Goal: Task Accomplishment & Management: Complete application form

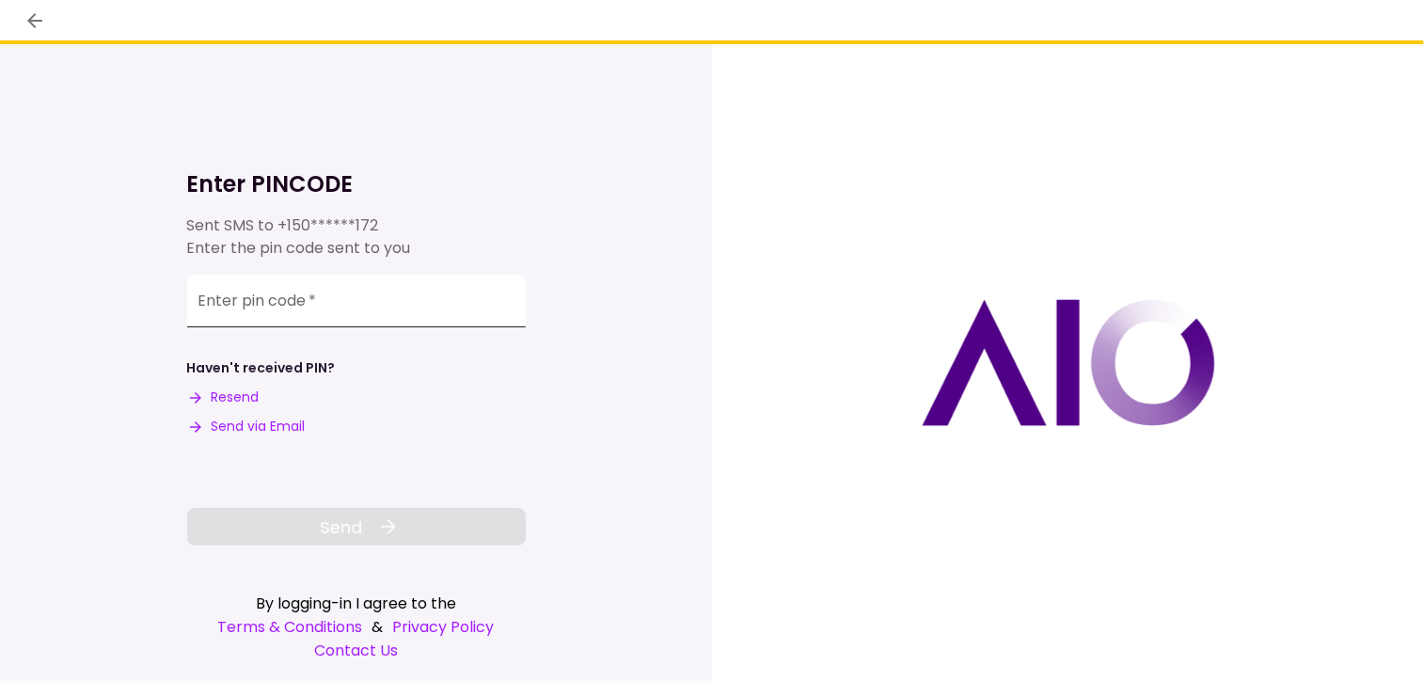
click at [352, 304] on input "Enter pin code   *" at bounding box center [356, 301] width 339 height 53
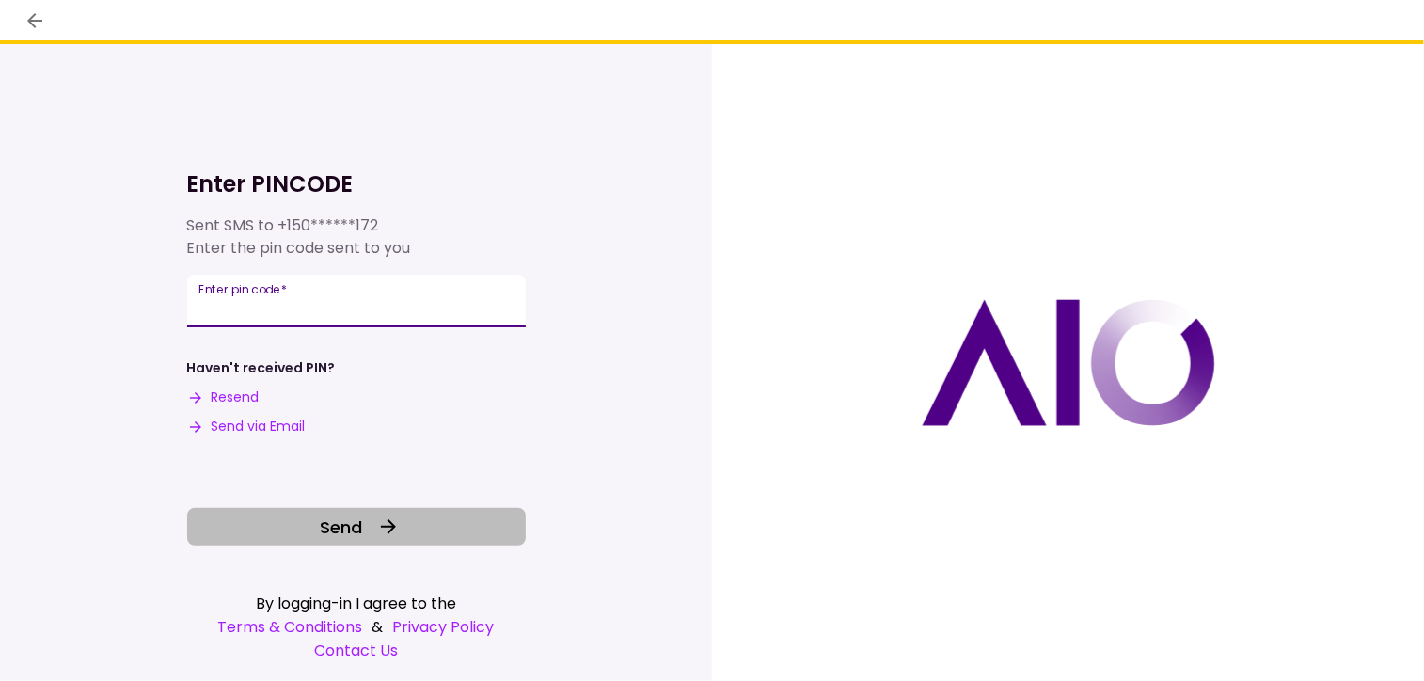
type input "******"
click at [392, 537] on icon at bounding box center [388, 527] width 23 height 23
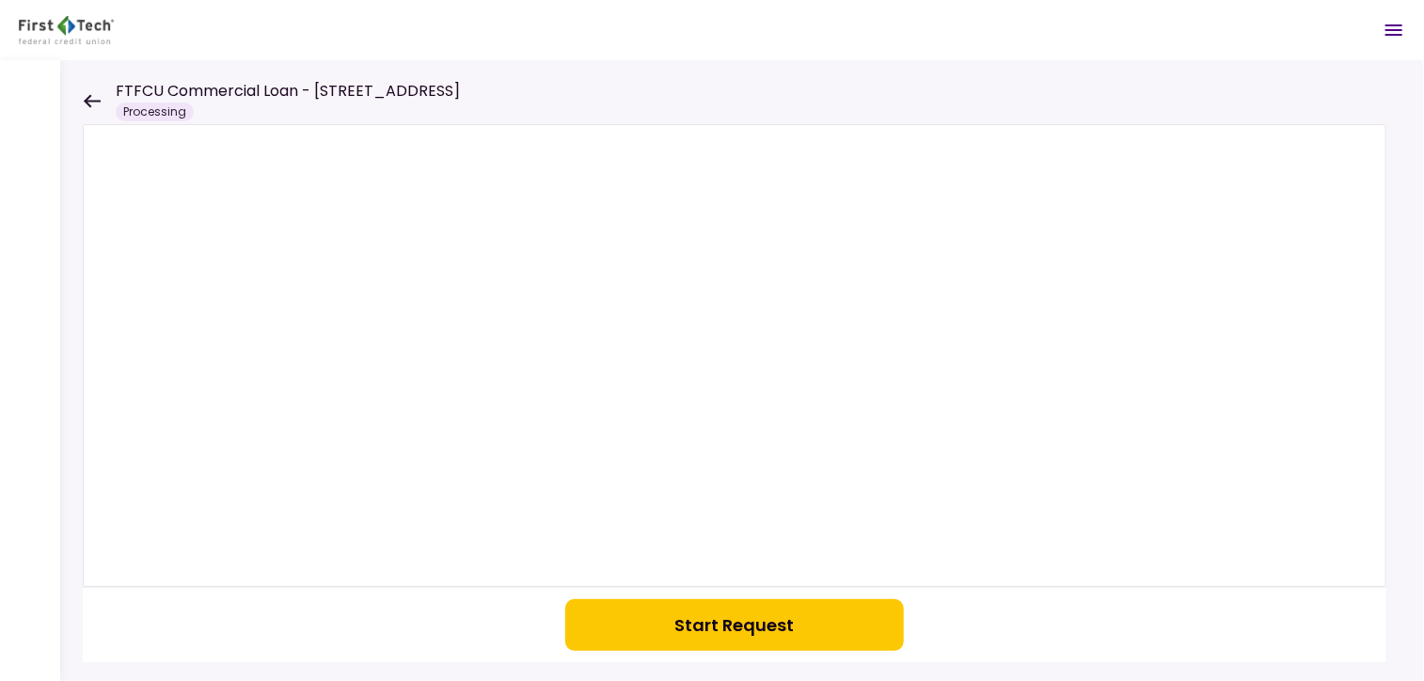
click at [90, 100] on icon at bounding box center [92, 100] width 17 height 13
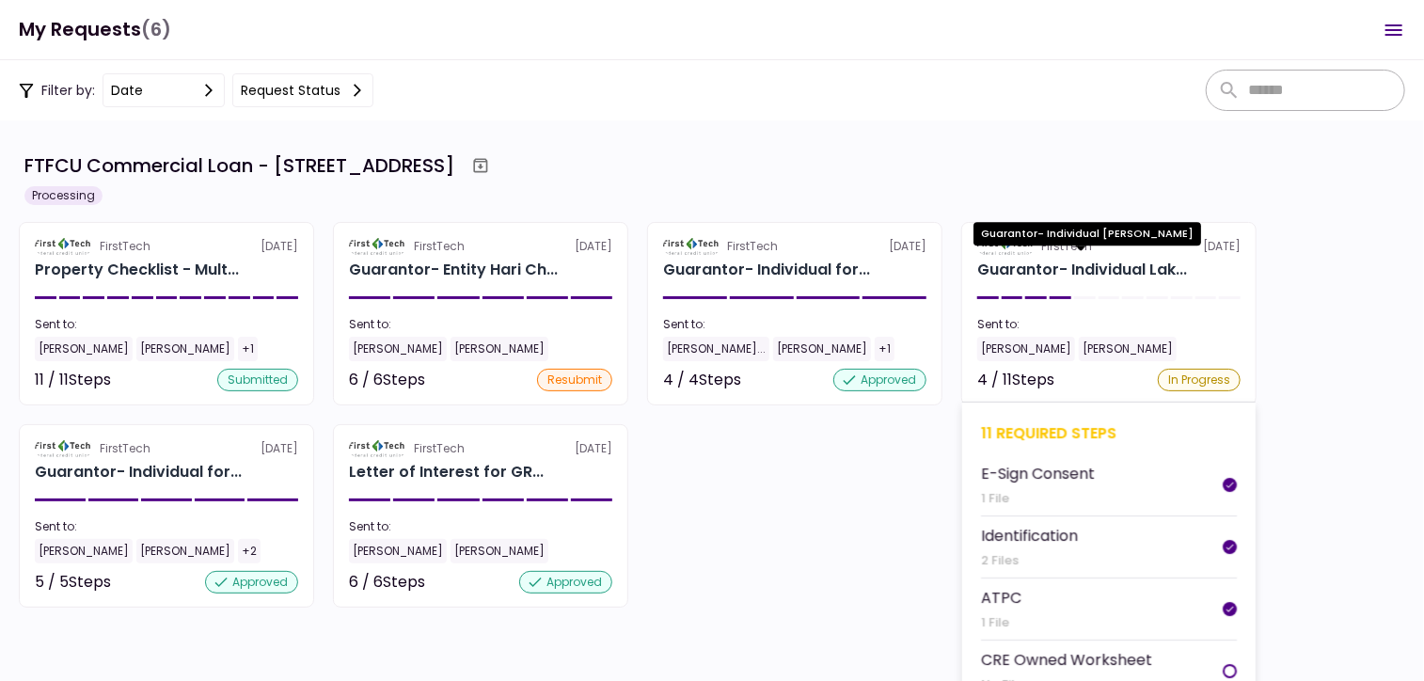
click at [1089, 262] on div "Guarantor- Individual Lak..." at bounding box center [1082, 270] width 210 height 23
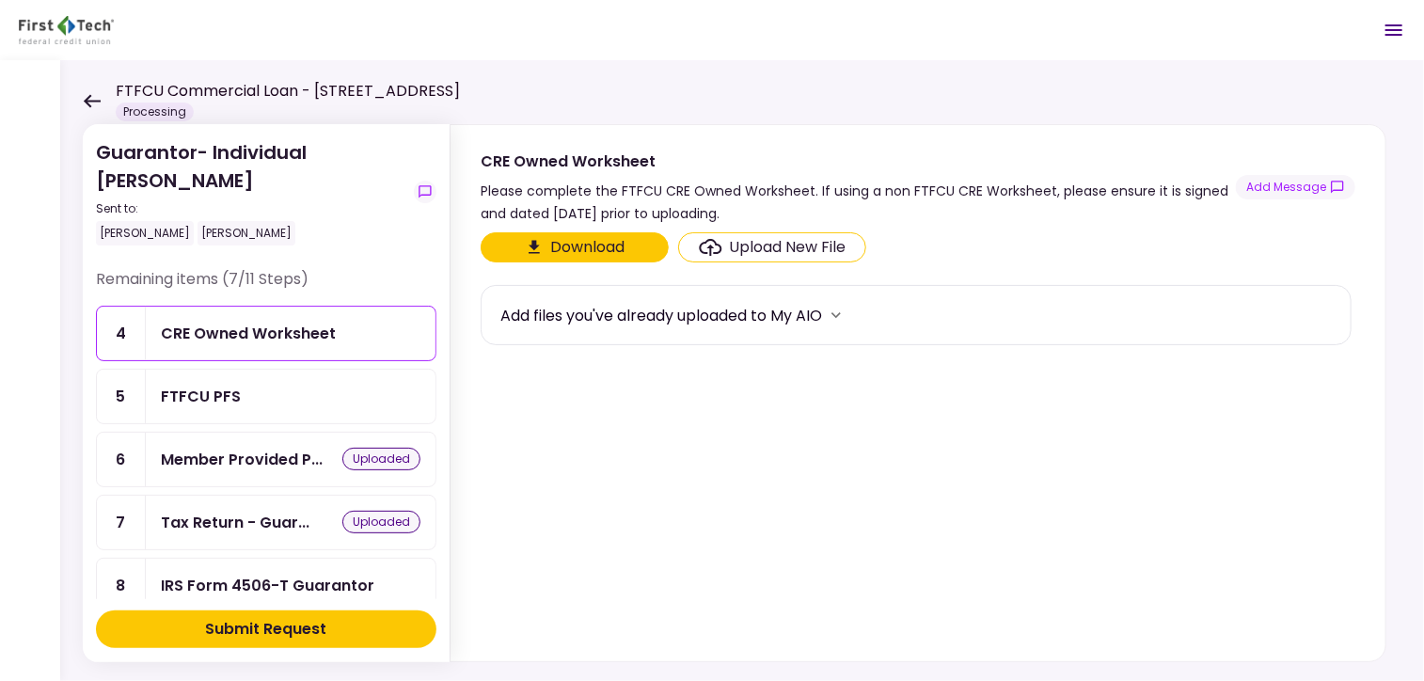
click at [287, 575] on div "IRS Form 4506-T Guarantor" at bounding box center [268, 586] width 214 height 24
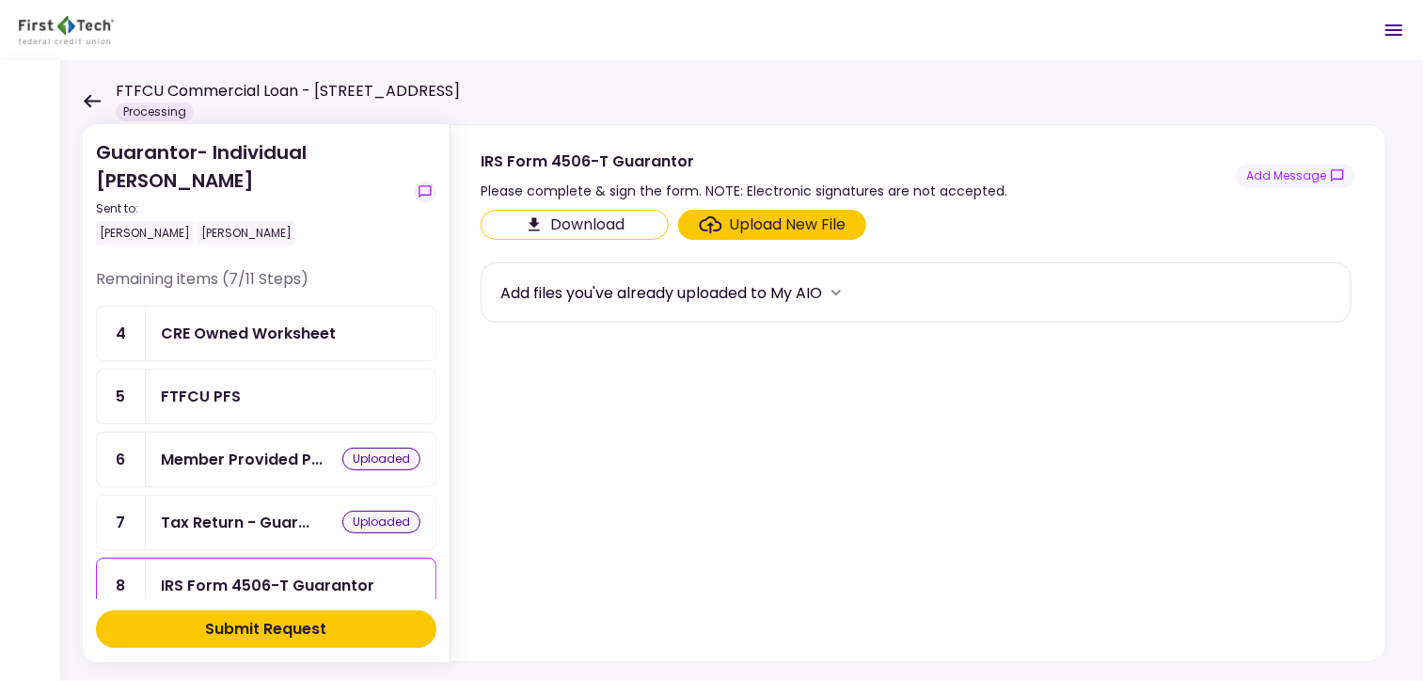
click at [743, 230] on div "Upload New File" at bounding box center [788, 225] width 117 height 23
click at [0, 0] on input "Upload New File" at bounding box center [0, 0] width 0 height 0
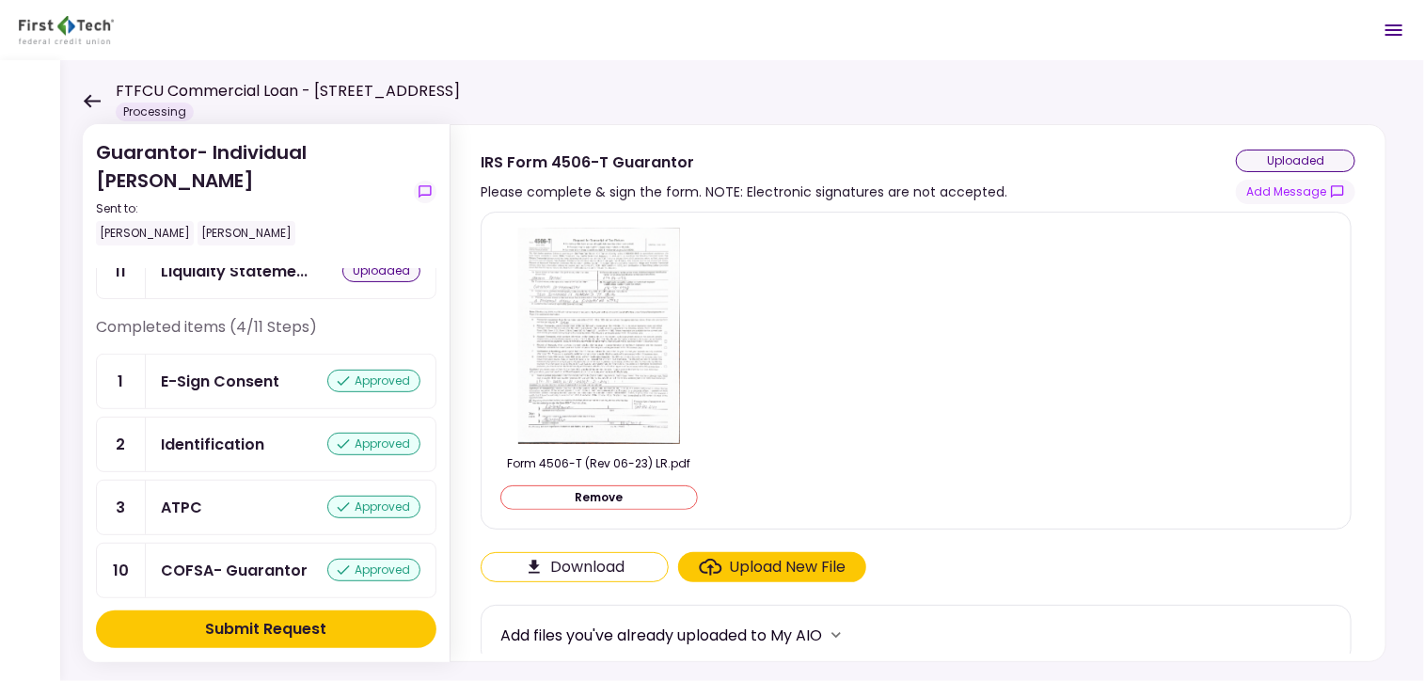
scroll to position [441, 0]
click at [278, 628] on div "Submit Request" at bounding box center [266, 629] width 121 height 23
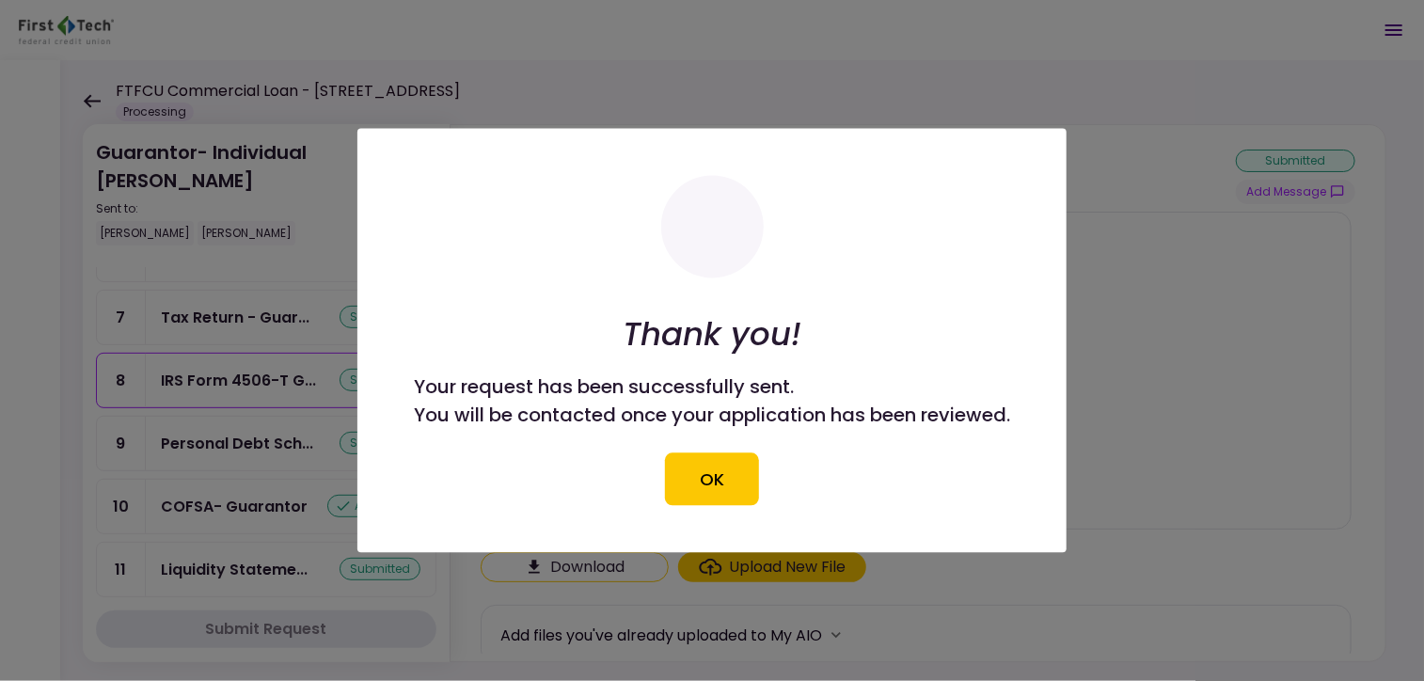
click at [724, 494] on button "OK" at bounding box center [712, 479] width 94 height 53
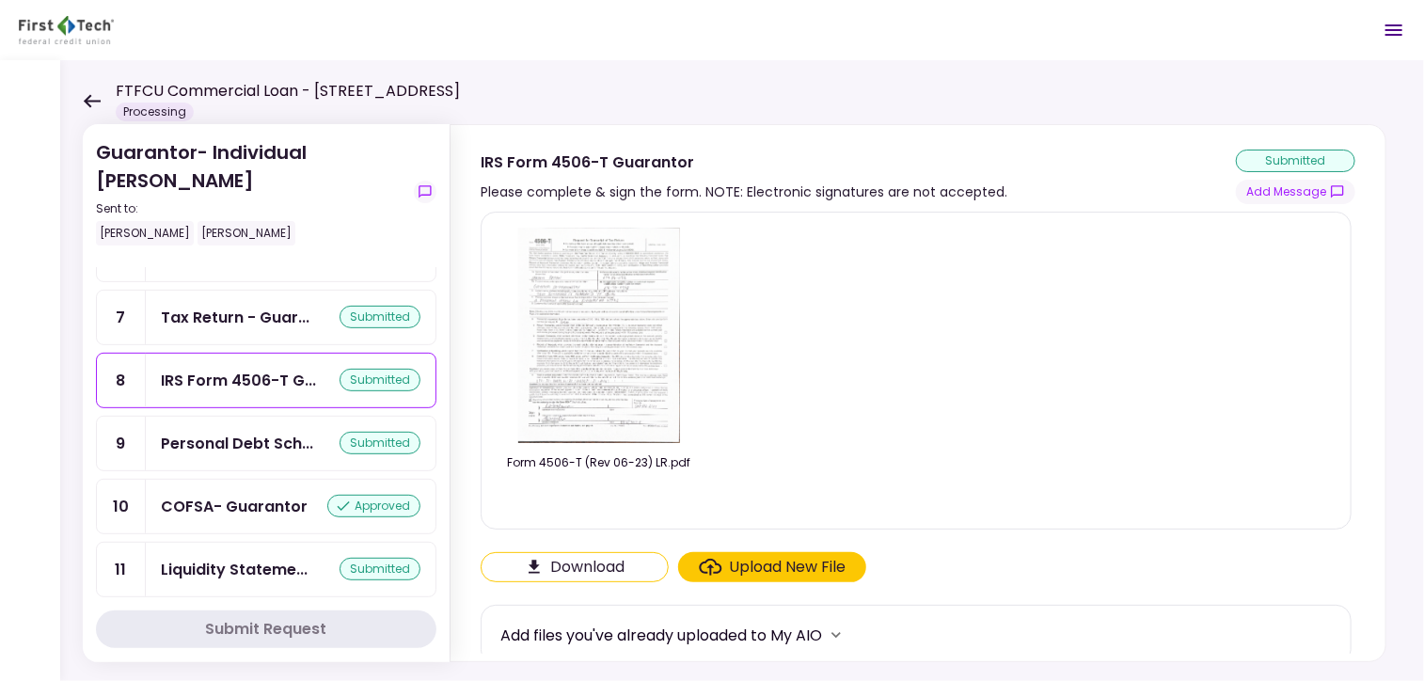
click at [94, 97] on icon at bounding box center [92, 101] width 18 height 14
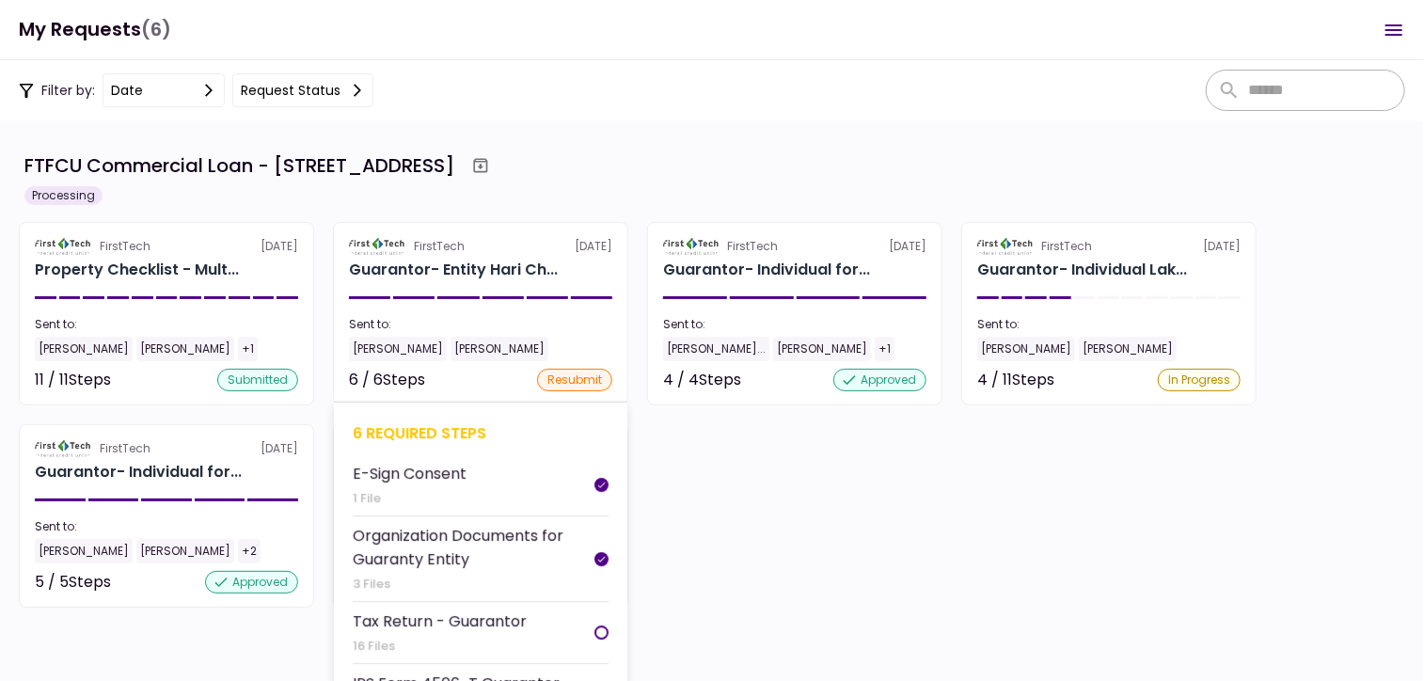
click at [505, 255] on div "FirstTech 1 Aug" at bounding box center [480, 246] width 263 height 17
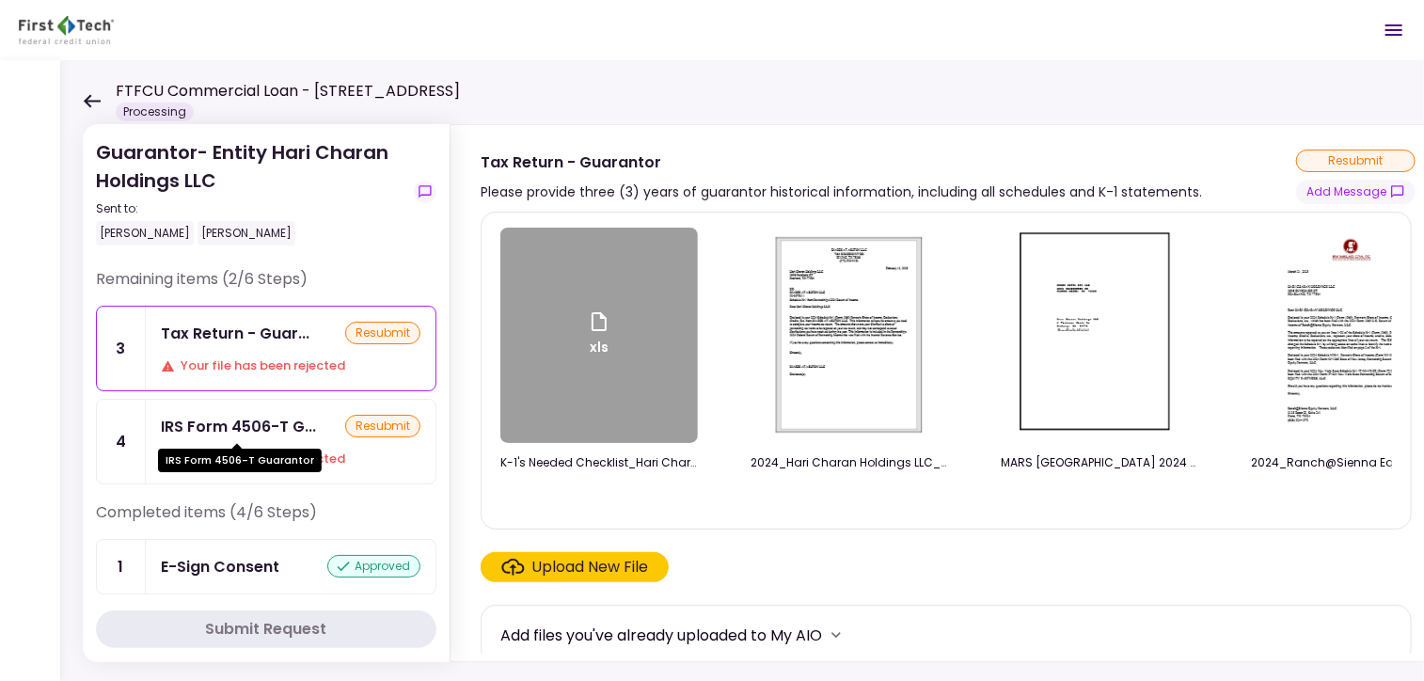
click at [300, 421] on div "IRS Form 4506-T G..." at bounding box center [238, 427] width 155 height 24
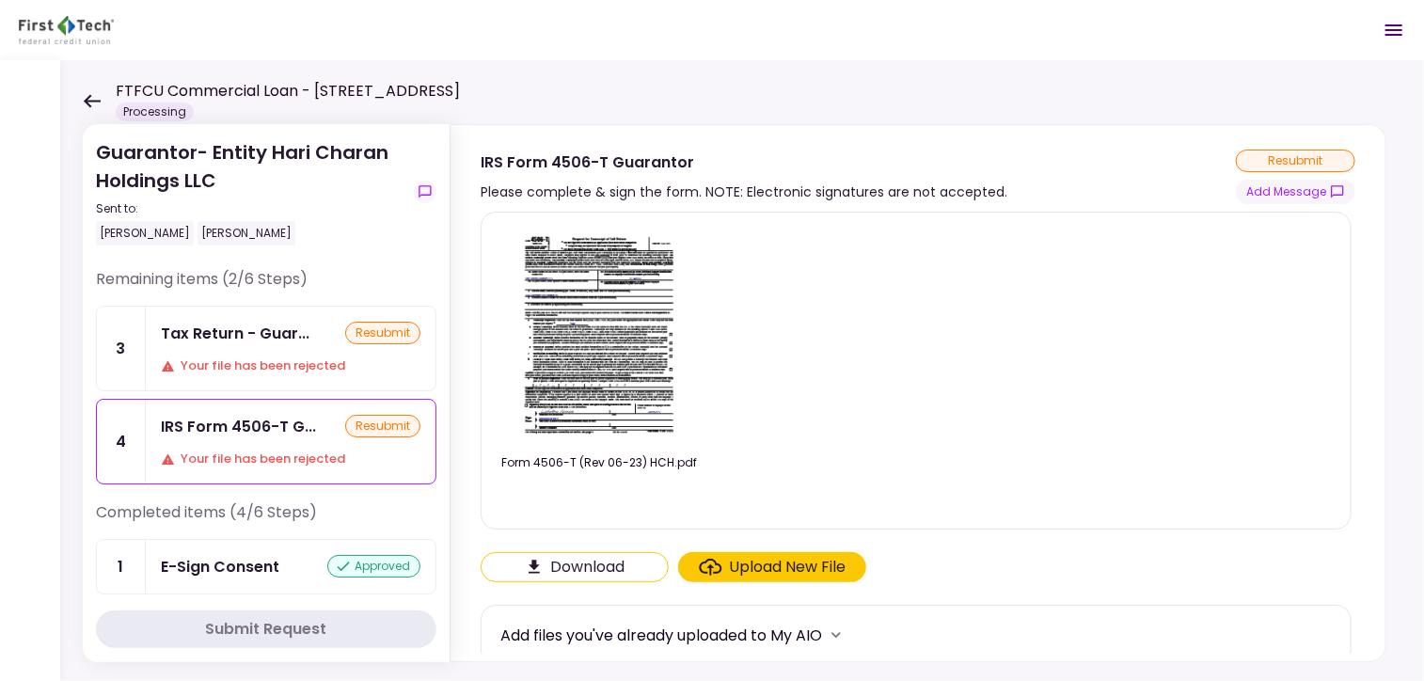
click at [773, 563] on div "Upload New File" at bounding box center [788, 567] width 117 height 23
click at [0, 0] on input "Upload New File" at bounding box center [0, 0] width 0 height 0
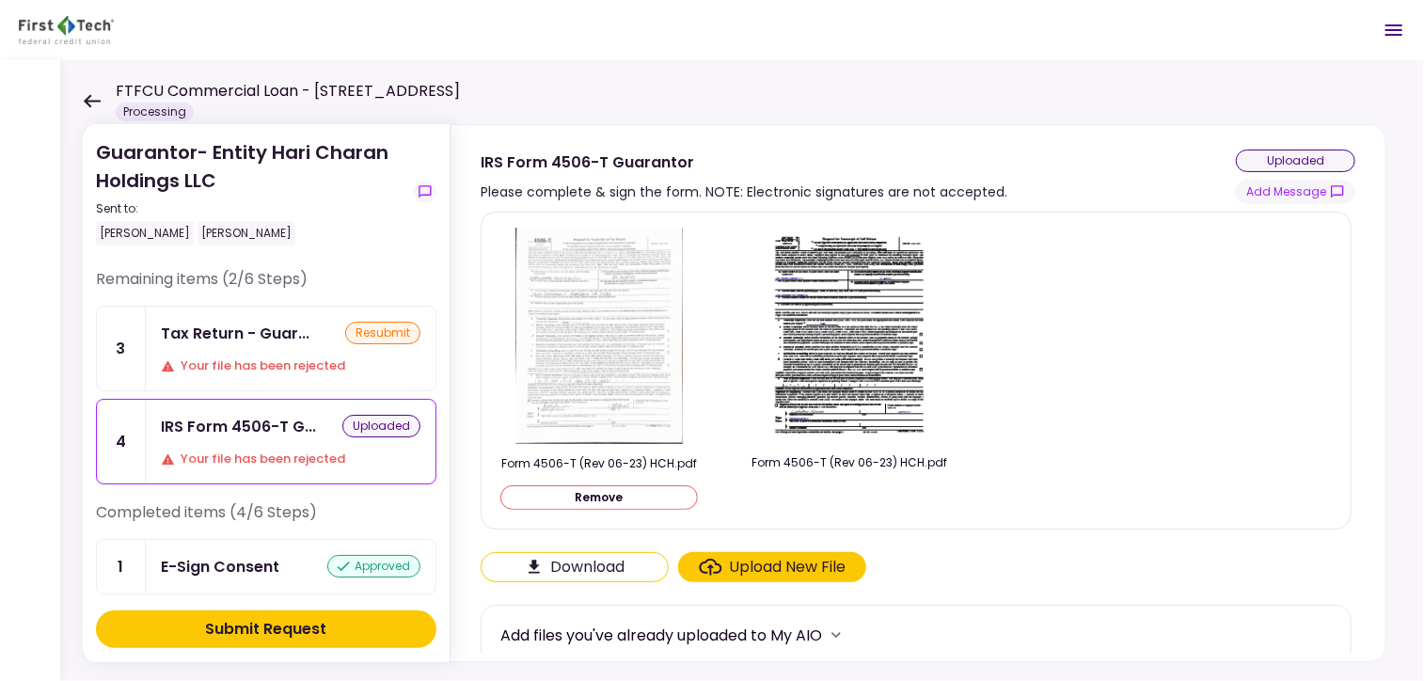
click at [268, 621] on div "Submit Request" at bounding box center [266, 629] width 121 height 23
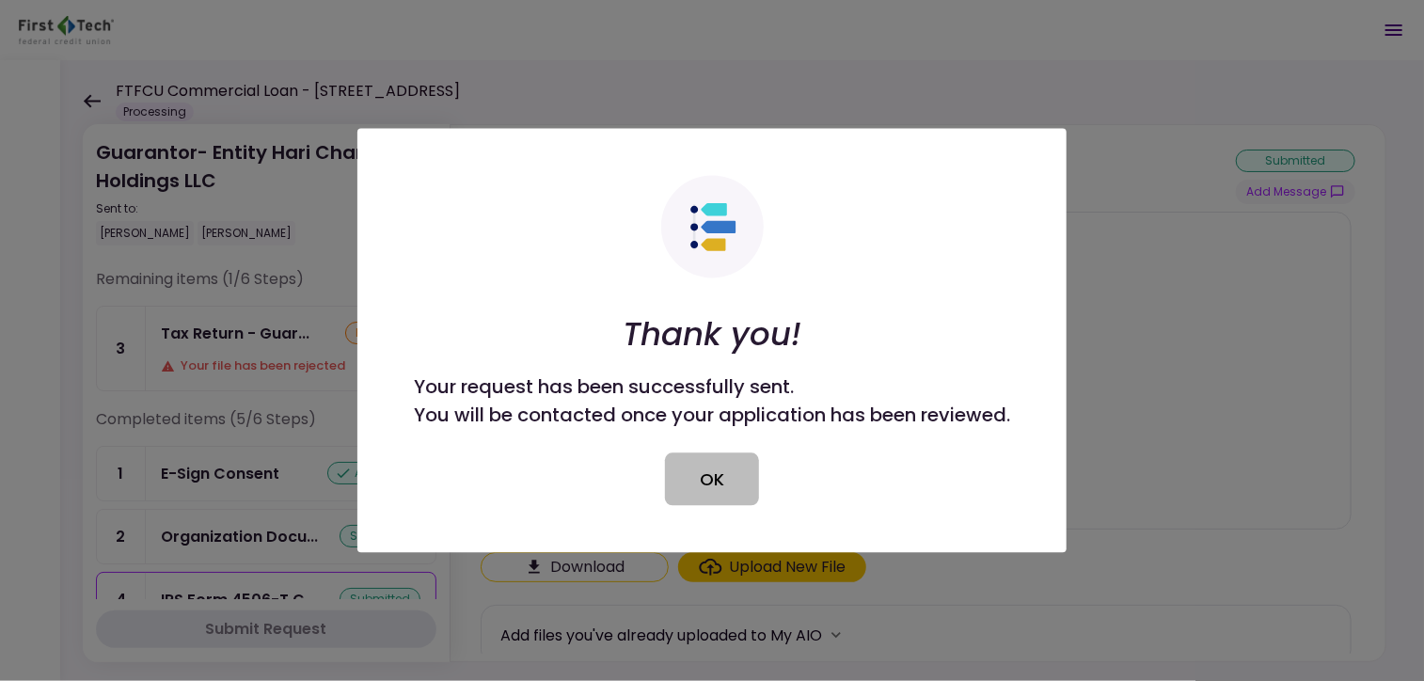
click at [723, 499] on button "OK" at bounding box center [712, 479] width 94 height 53
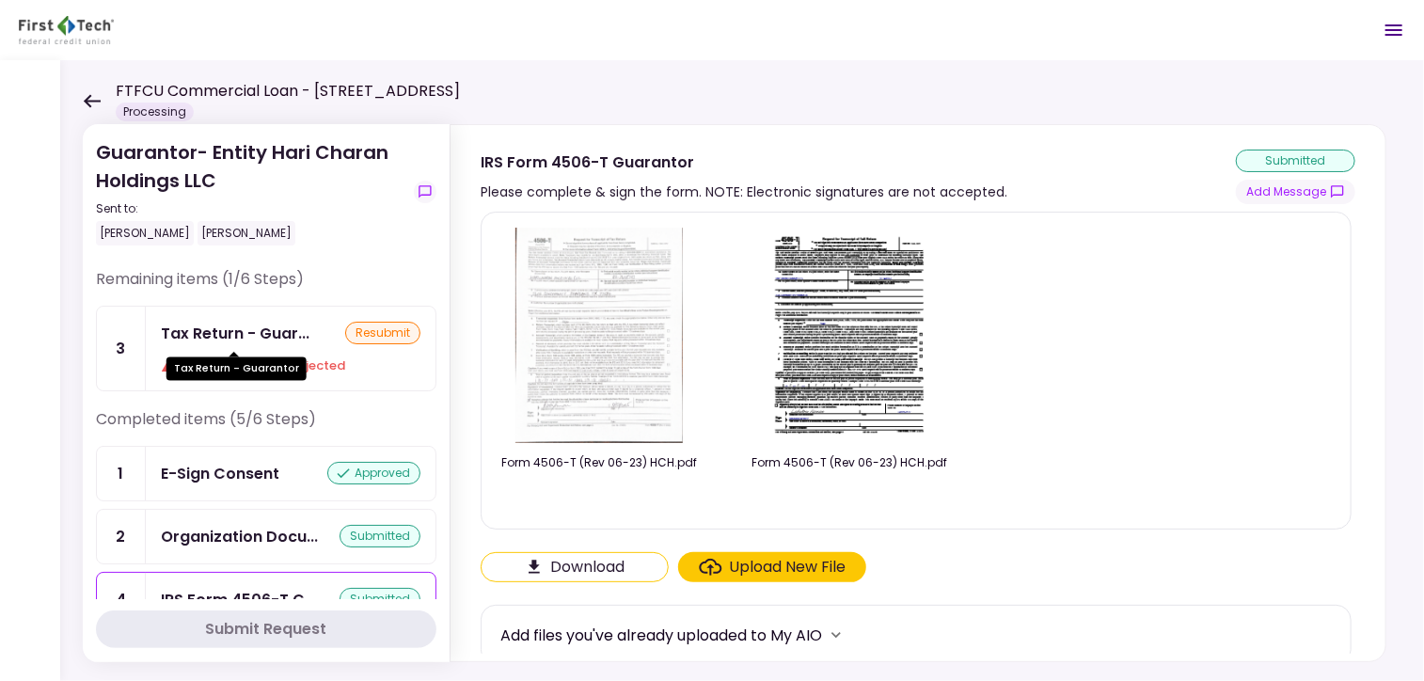
click at [192, 342] on div "Tax Return - Guar..." at bounding box center [235, 334] width 149 height 24
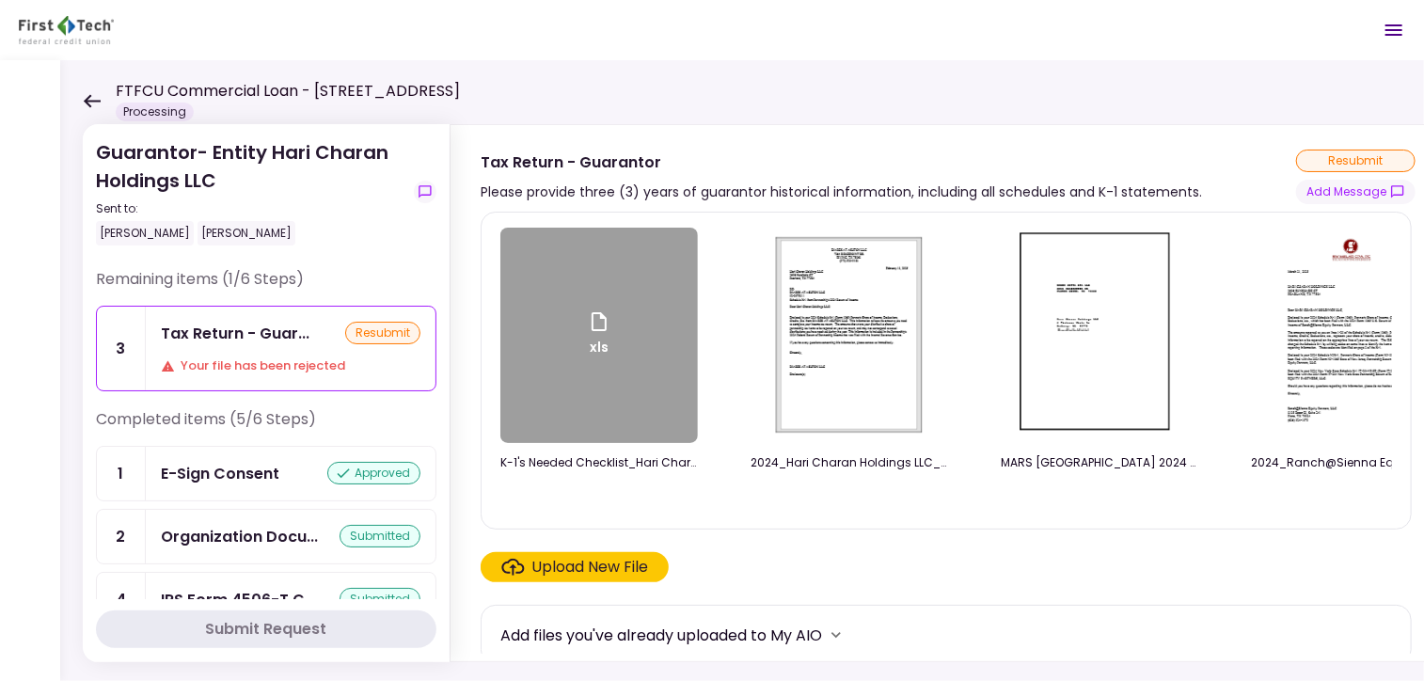
click at [331, 639] on button "Submit Request" at bounding box center [266, 630] width 341 height 38
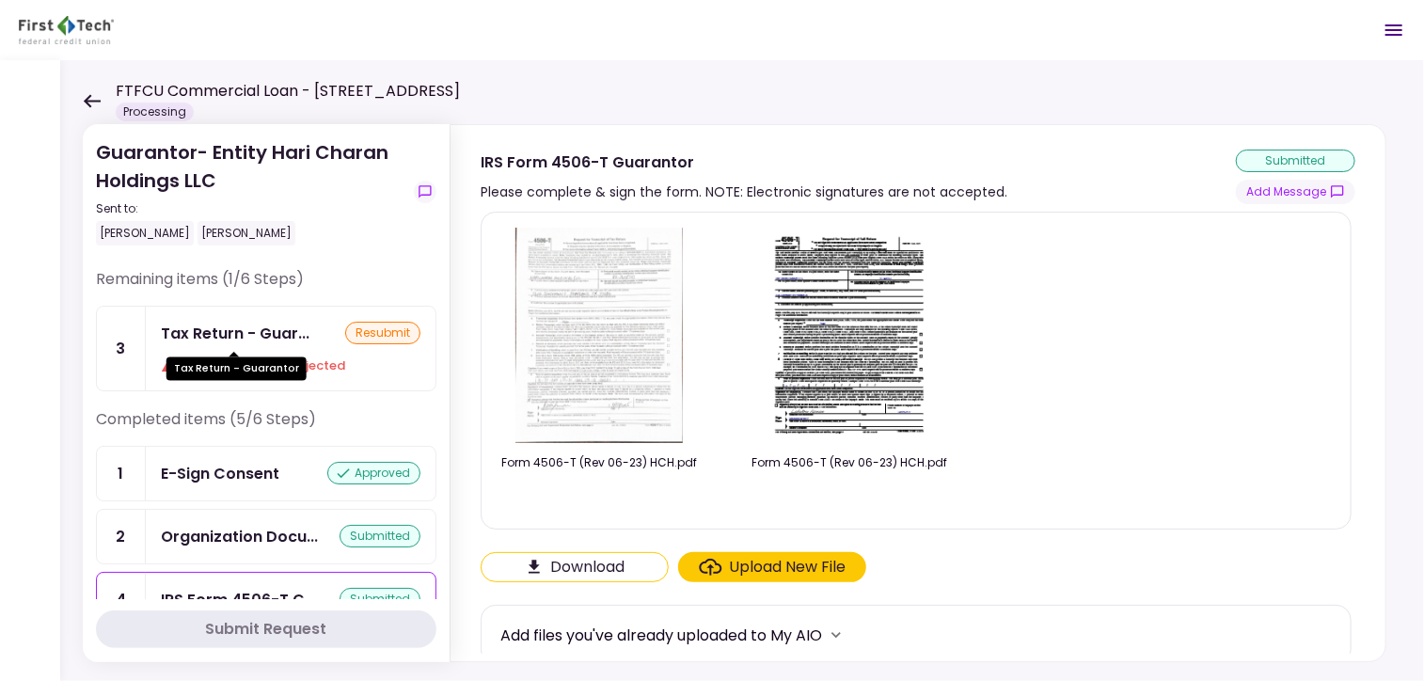
click at [208, 341] on div "Tax Return - Guar..." at bounding box center [235, 334] width 149 height 24
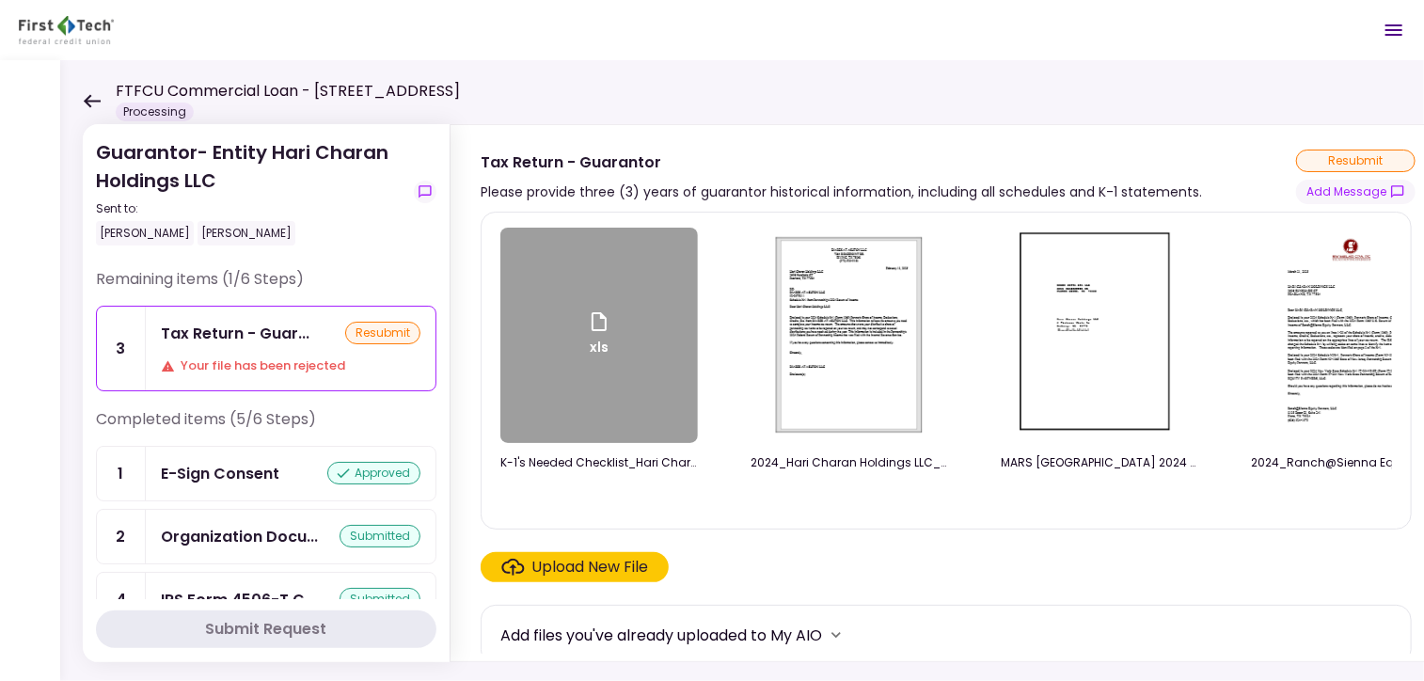
click at [607, 296] on div "xls" at bounding box center [599, 335] width 198 height 215
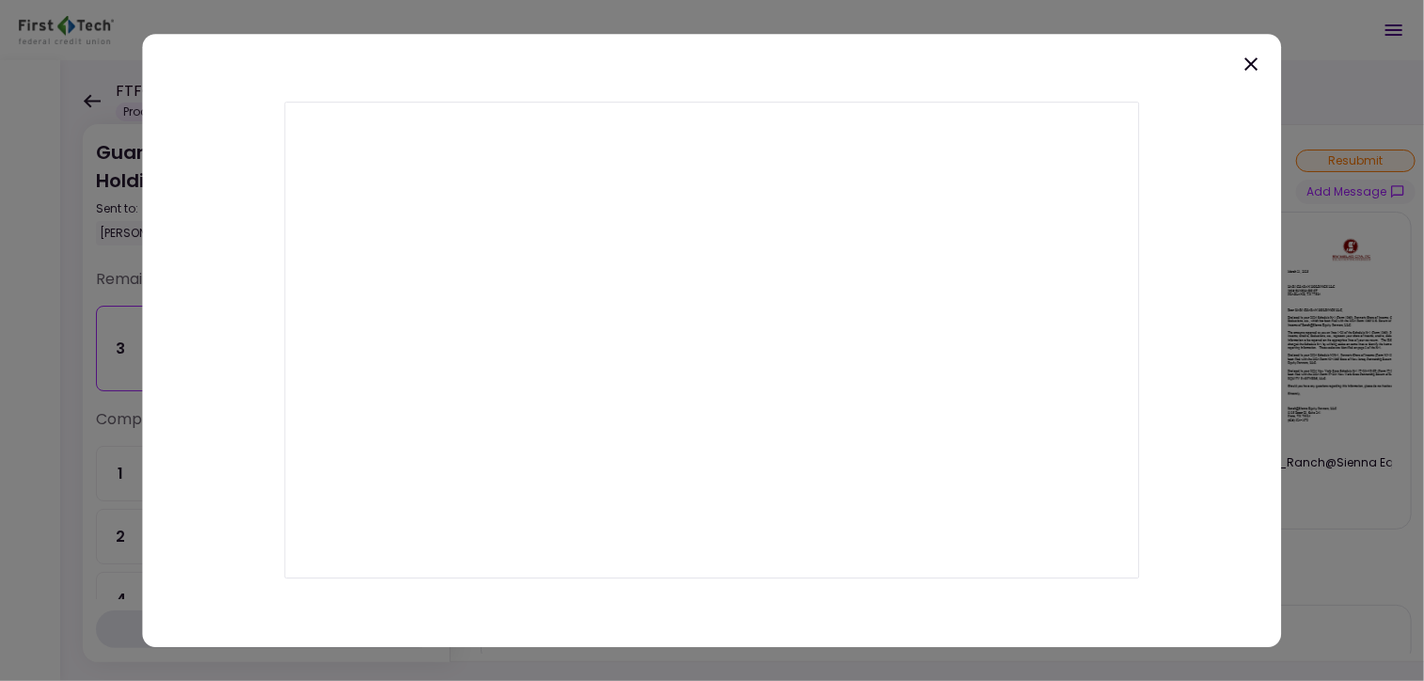
click at [1253, 63] on icon at bounding box center [1252, 63] width 13 height 13
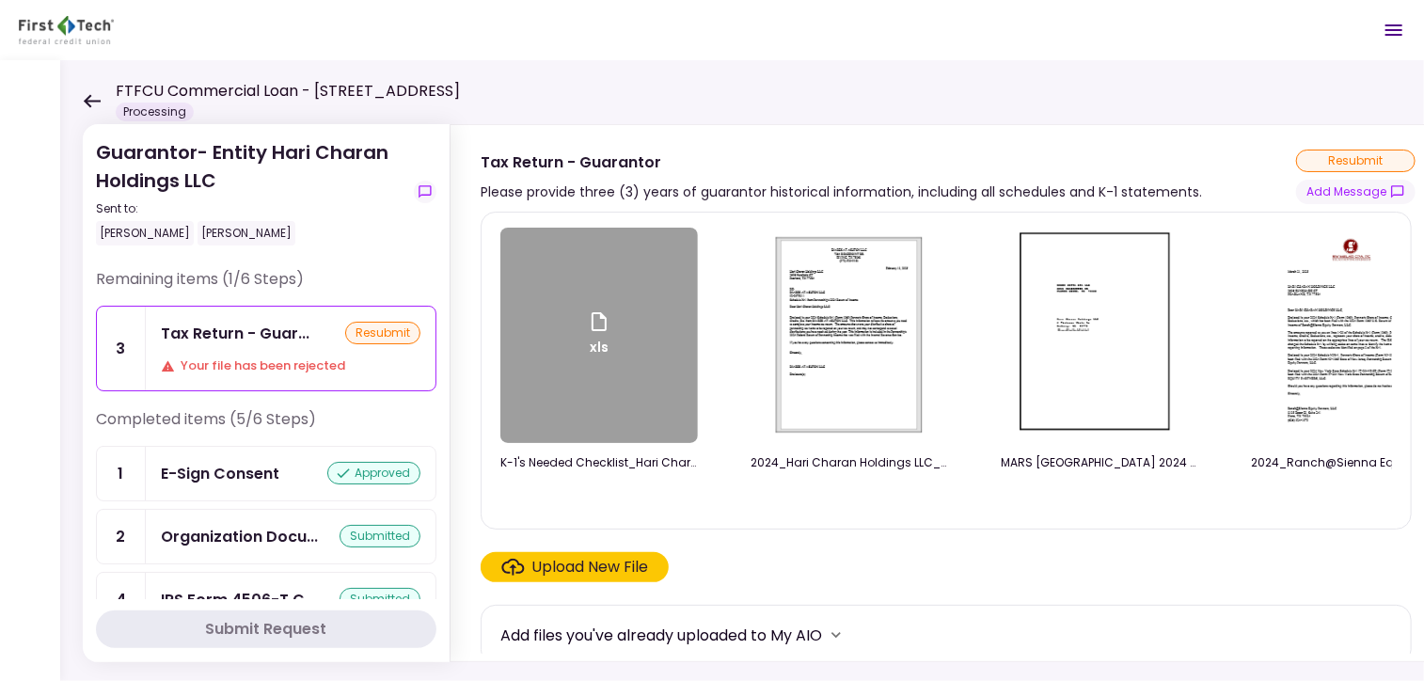
click at [89, 92] on div "FTFCU Commercial Loan - 1770 Allens Circle Greensboro GA Processing" at bounding box center [271, 100] width 377 height 41
click at [90, 101] on icon at bounding box center [92, 100] width 17 height 13
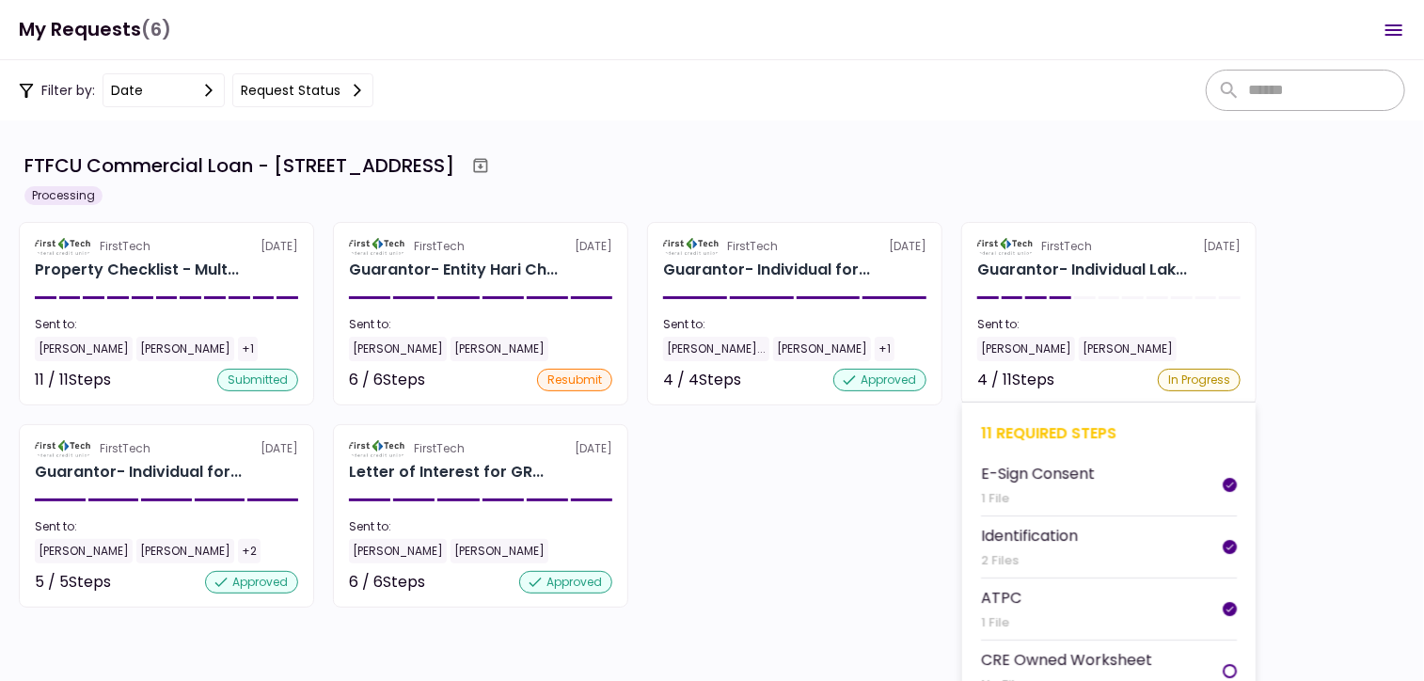
click at [1057, 256] on section "FirstTech 29 Jul Guarantor- Individual Lak... Sent to: Lakshmi Raman Jordan She…" at bounding box center [1108, 313] width 295 height 183
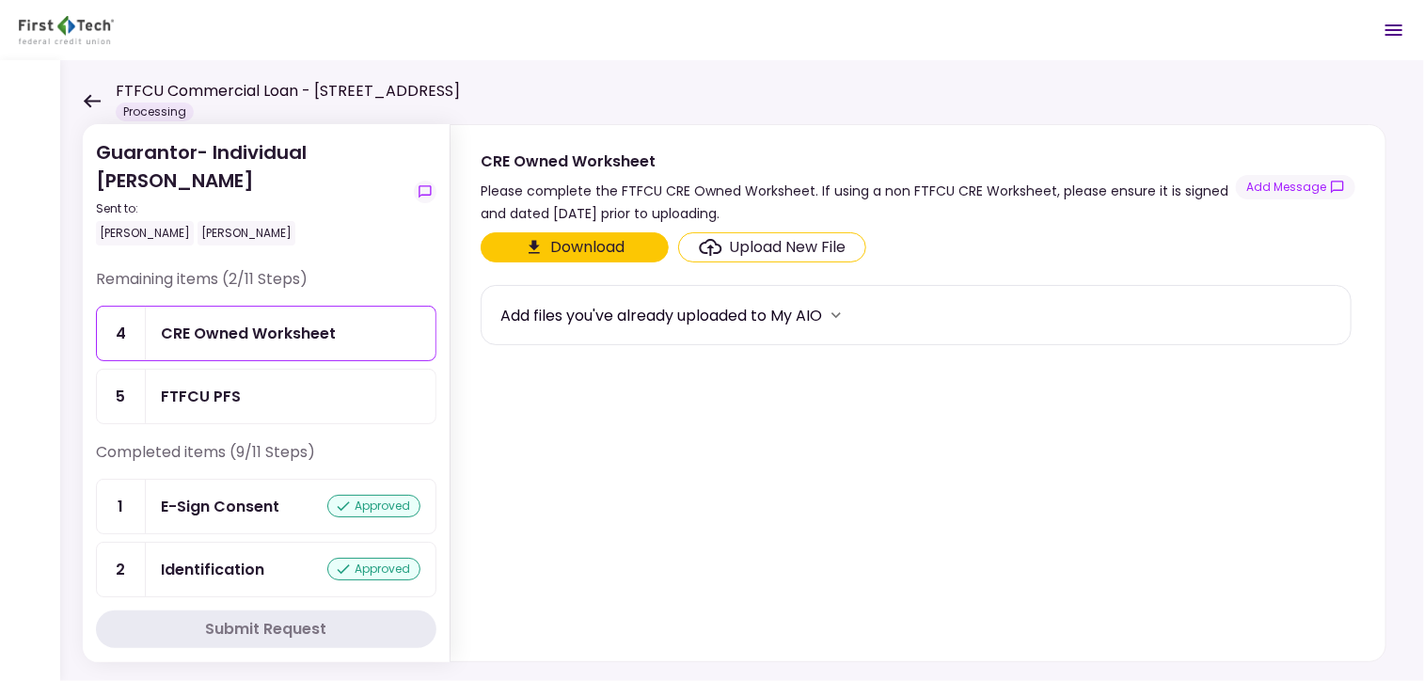
click at [91, 101] on icon at bounding box center [92, 100] width 17 height 13
